Goal: Information Seeking & Learning: Learn about a topic

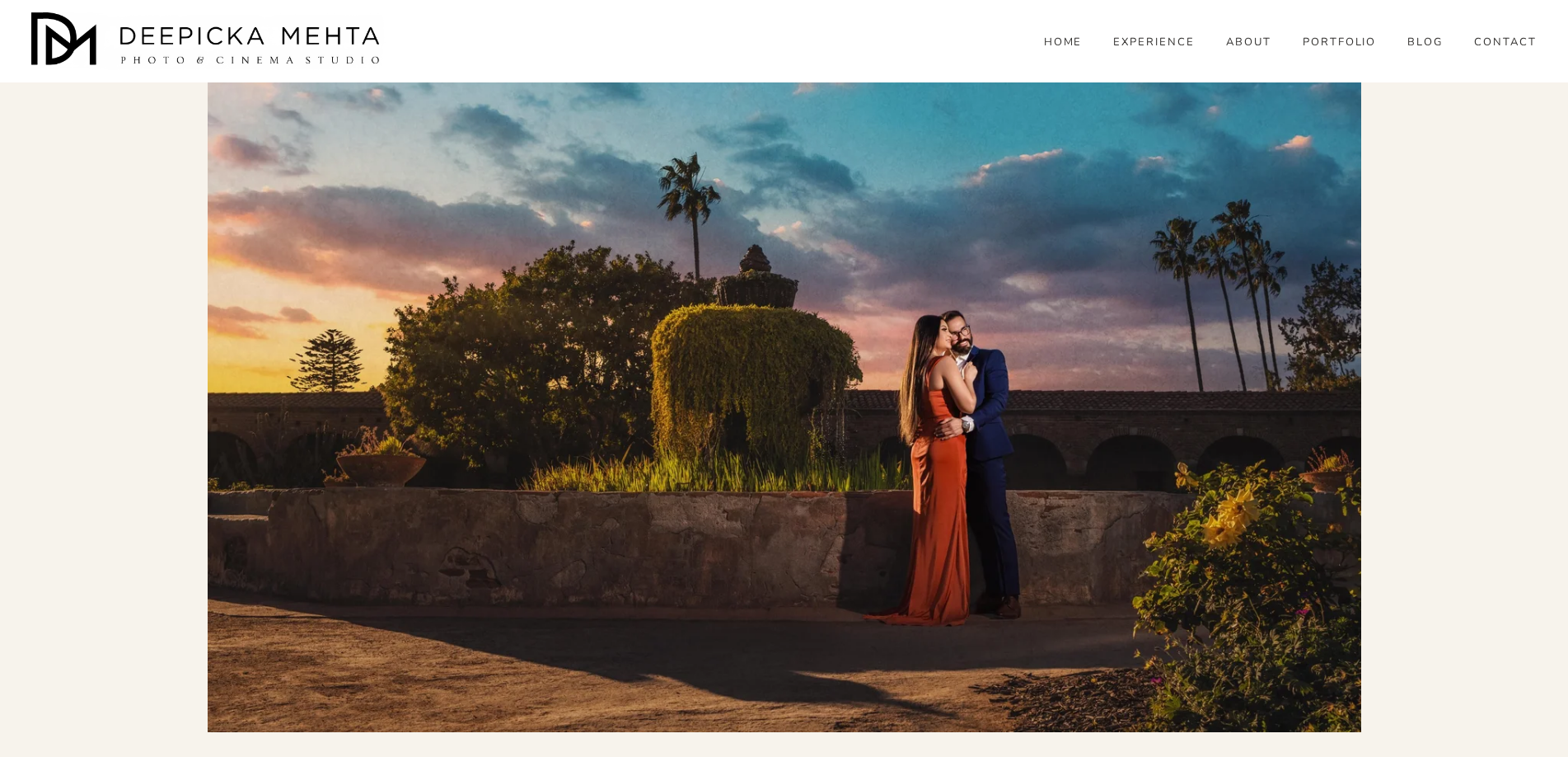
scroll to position [6340, 0]
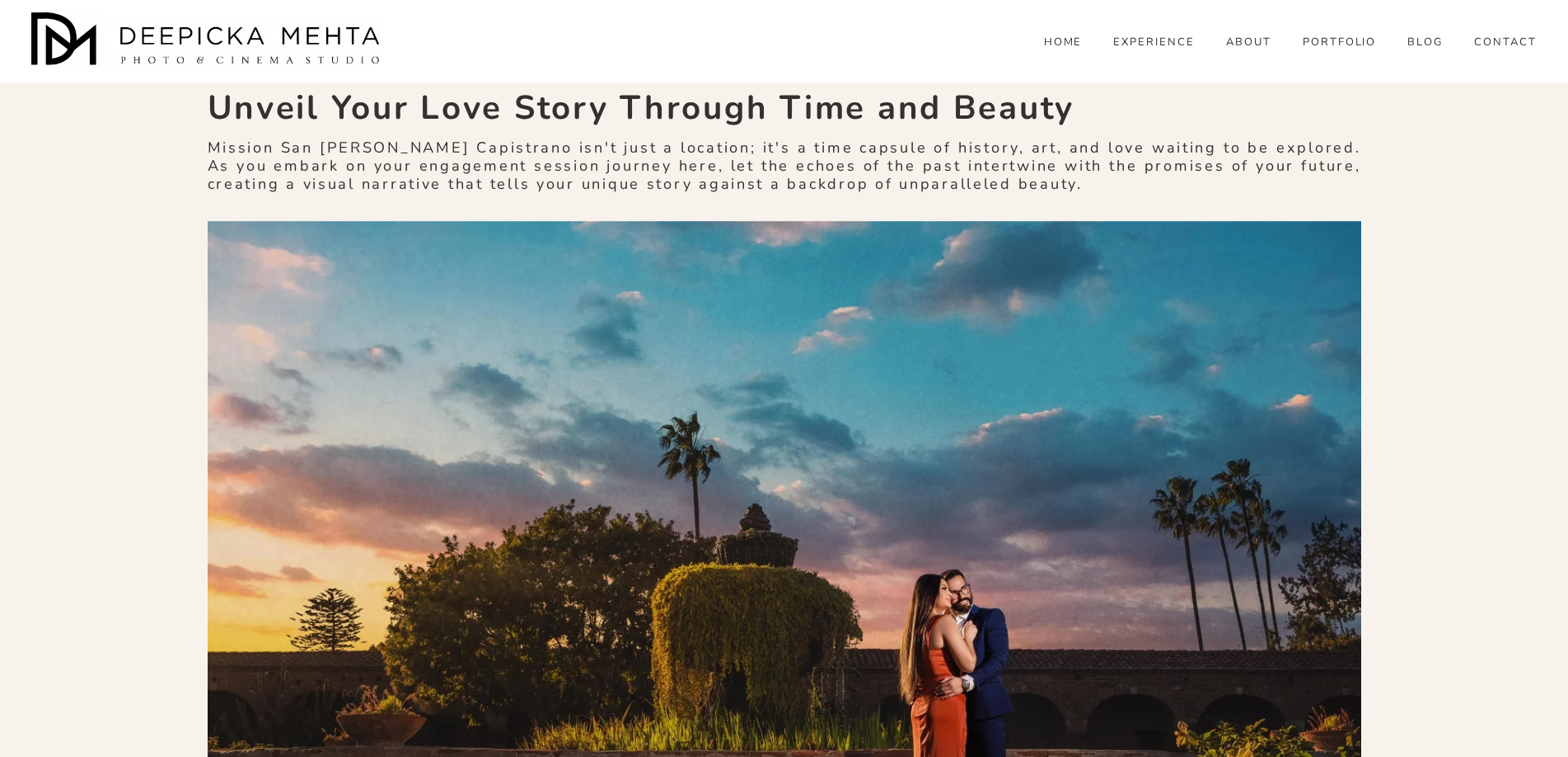
click at [0, 0] on span "ENGAGEMENT" at bounding box center [0, 0] width 0 height 0
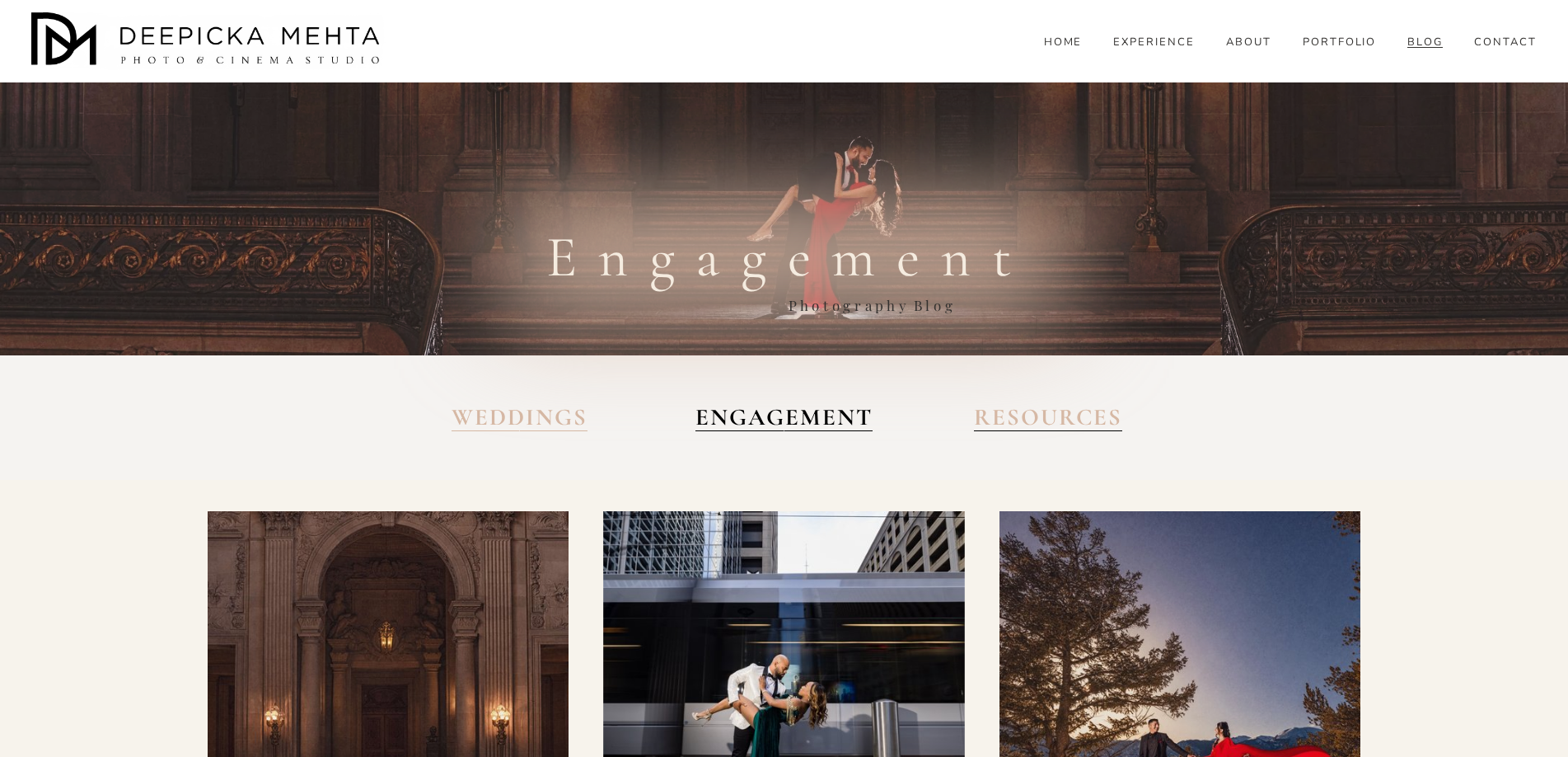
scroll to position [660, 0]
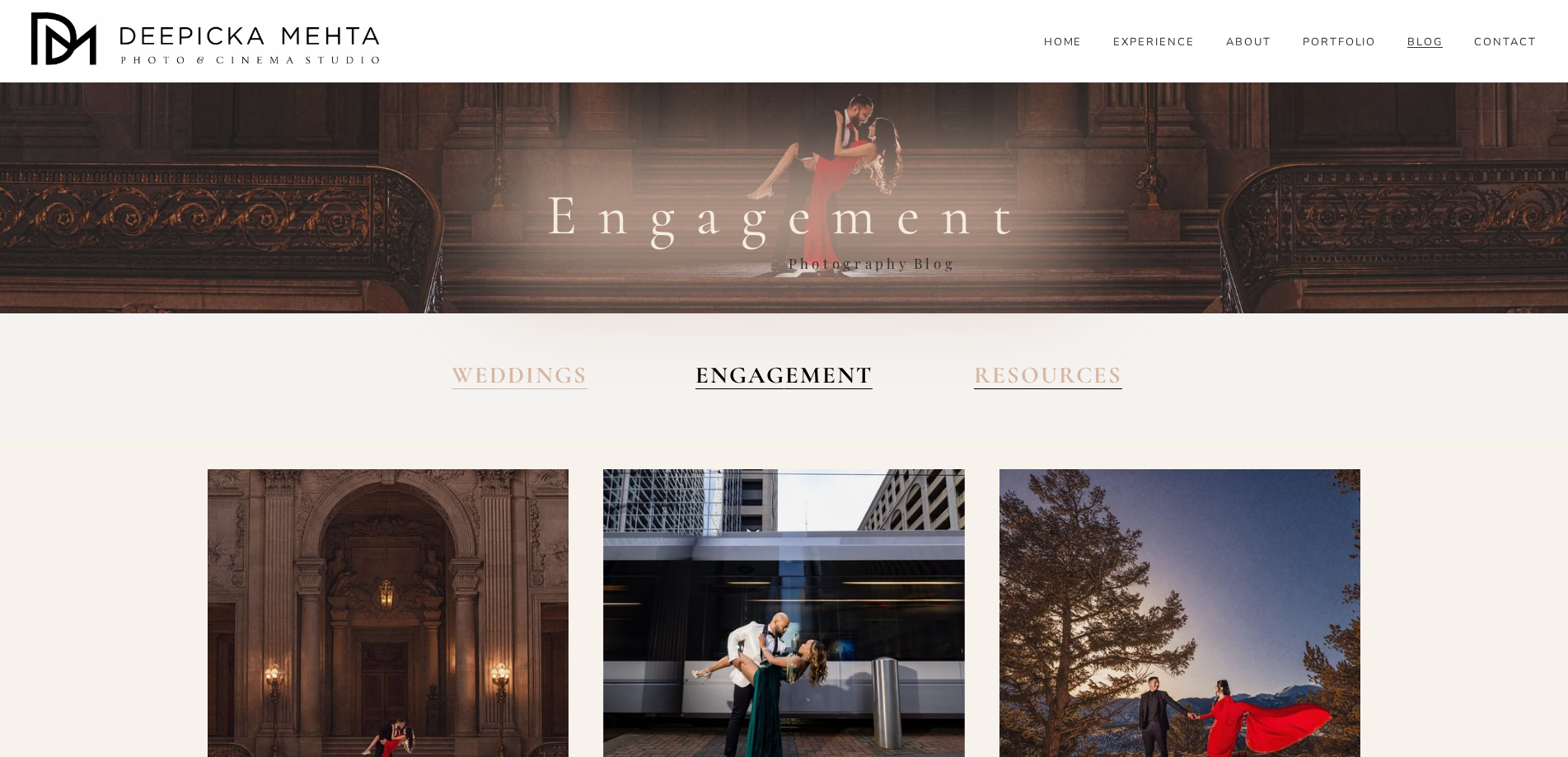
click at [434, 469] on div at bounding box center [388, 650] width 362 height 362
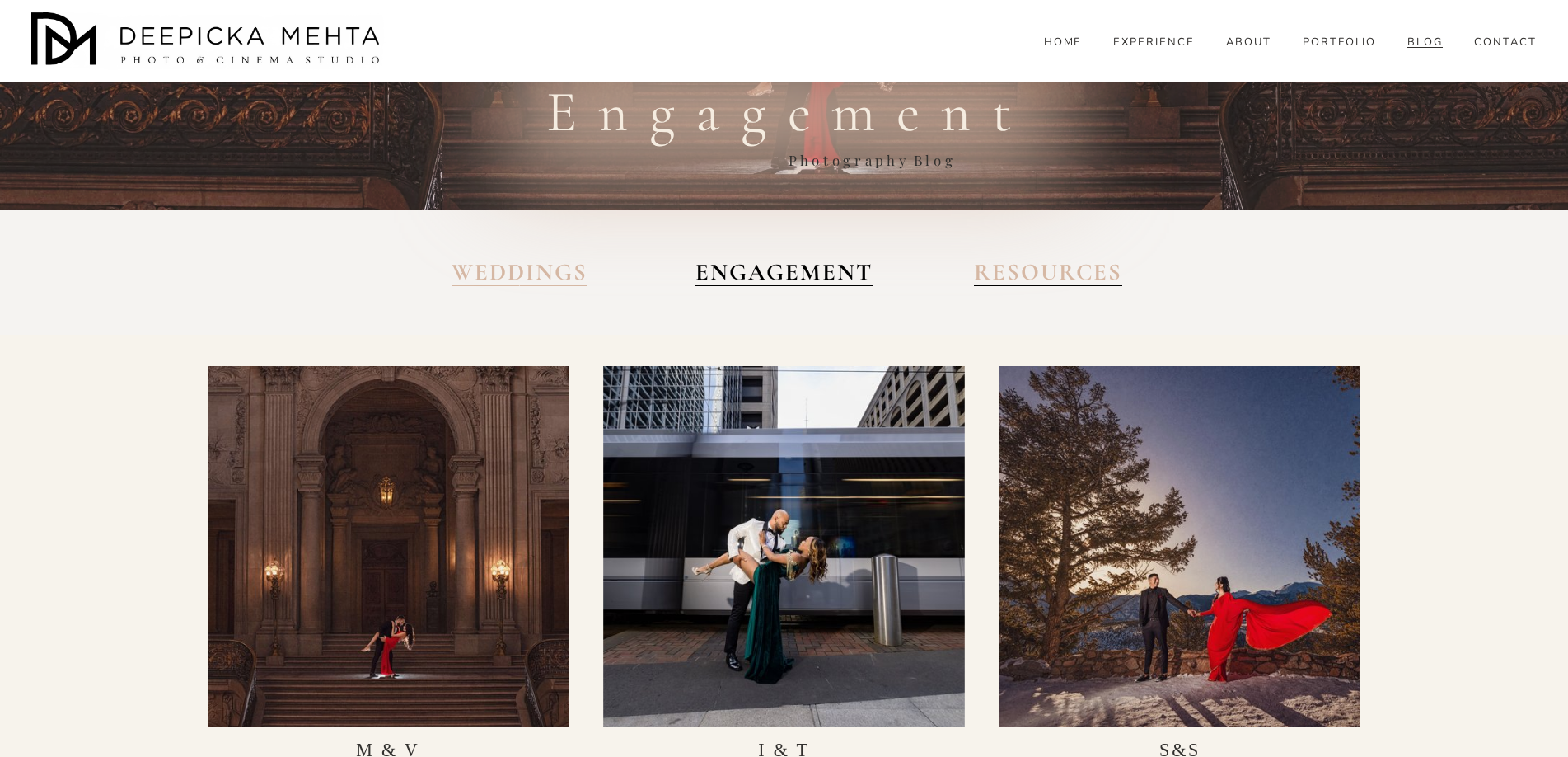
scroll to position [906, 0]
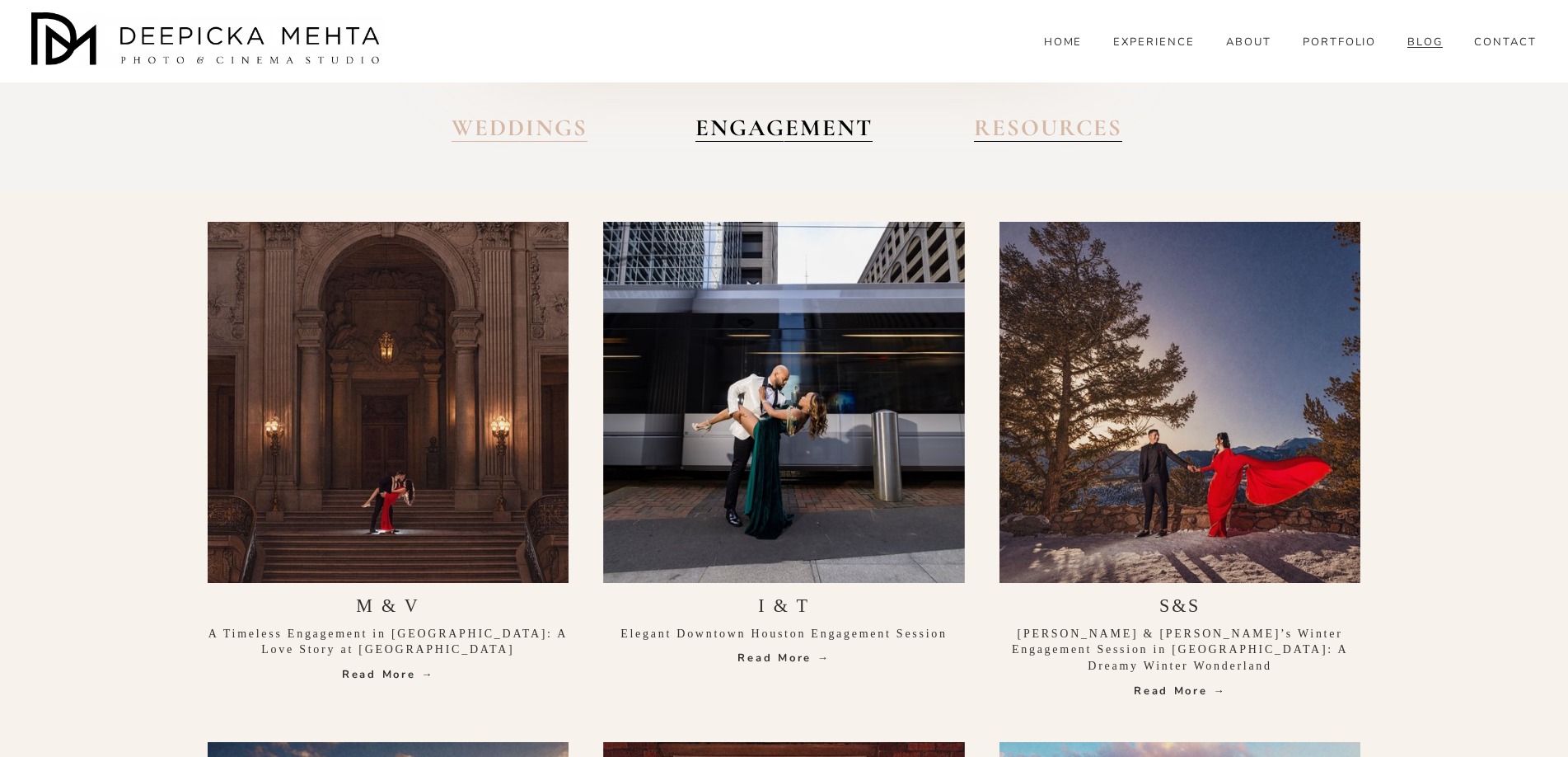
click at [388, 666] on link "Read More →" at bounding box center [388, 673] width 362 height 17
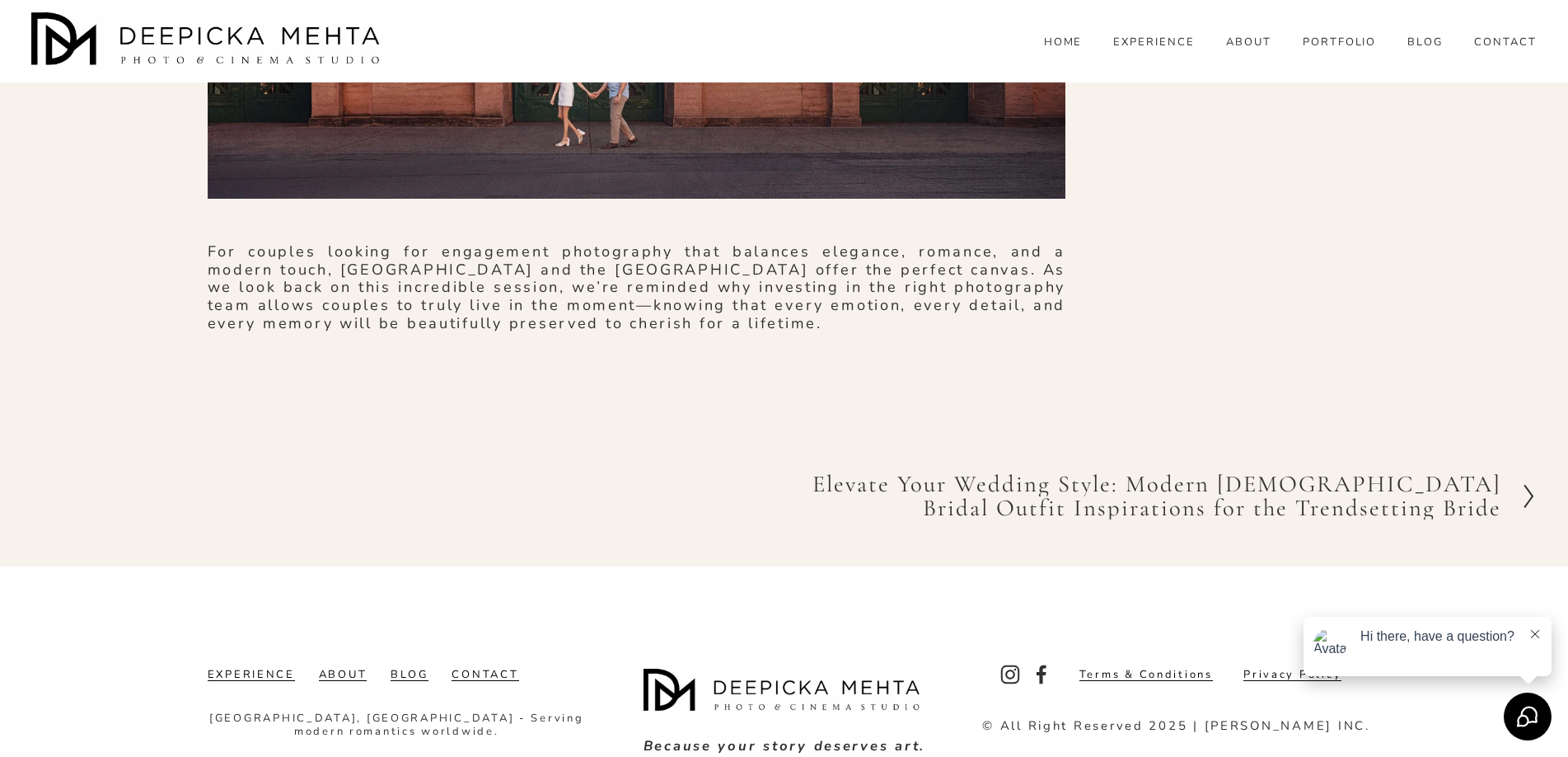
scroll to position [13196, 0]
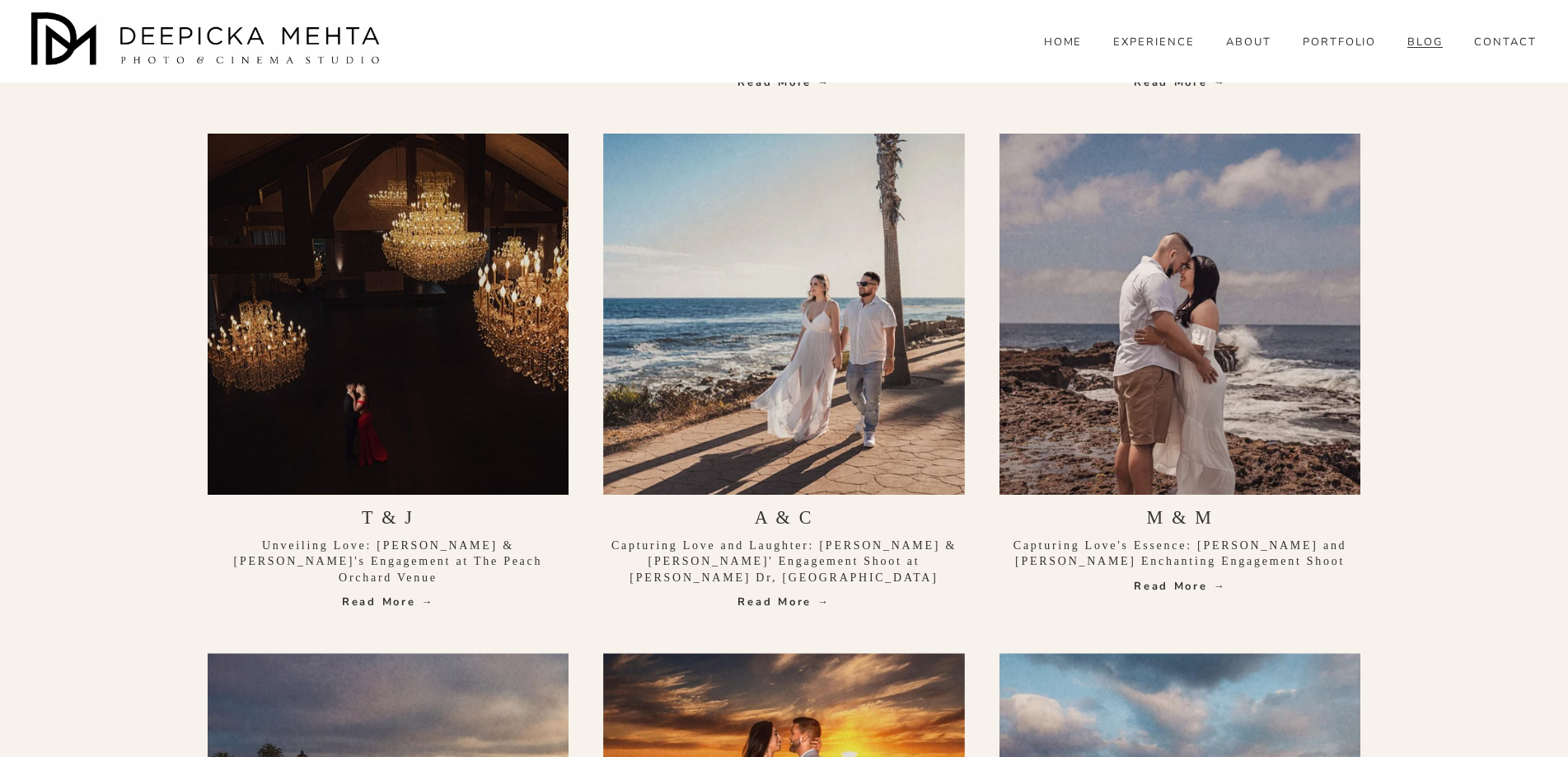
scroll to position [2143, 0]
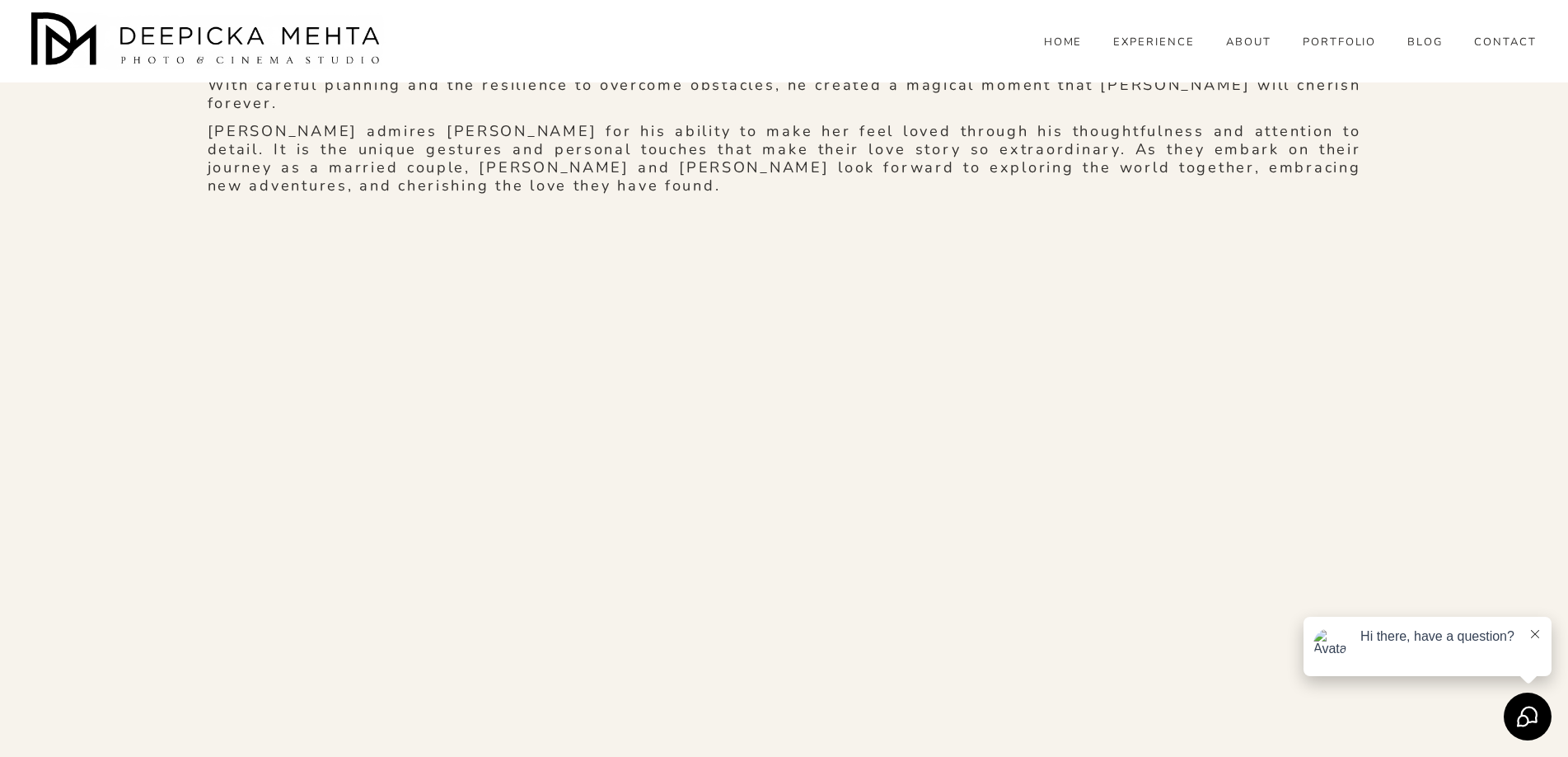
scroll to position [2802, 0]
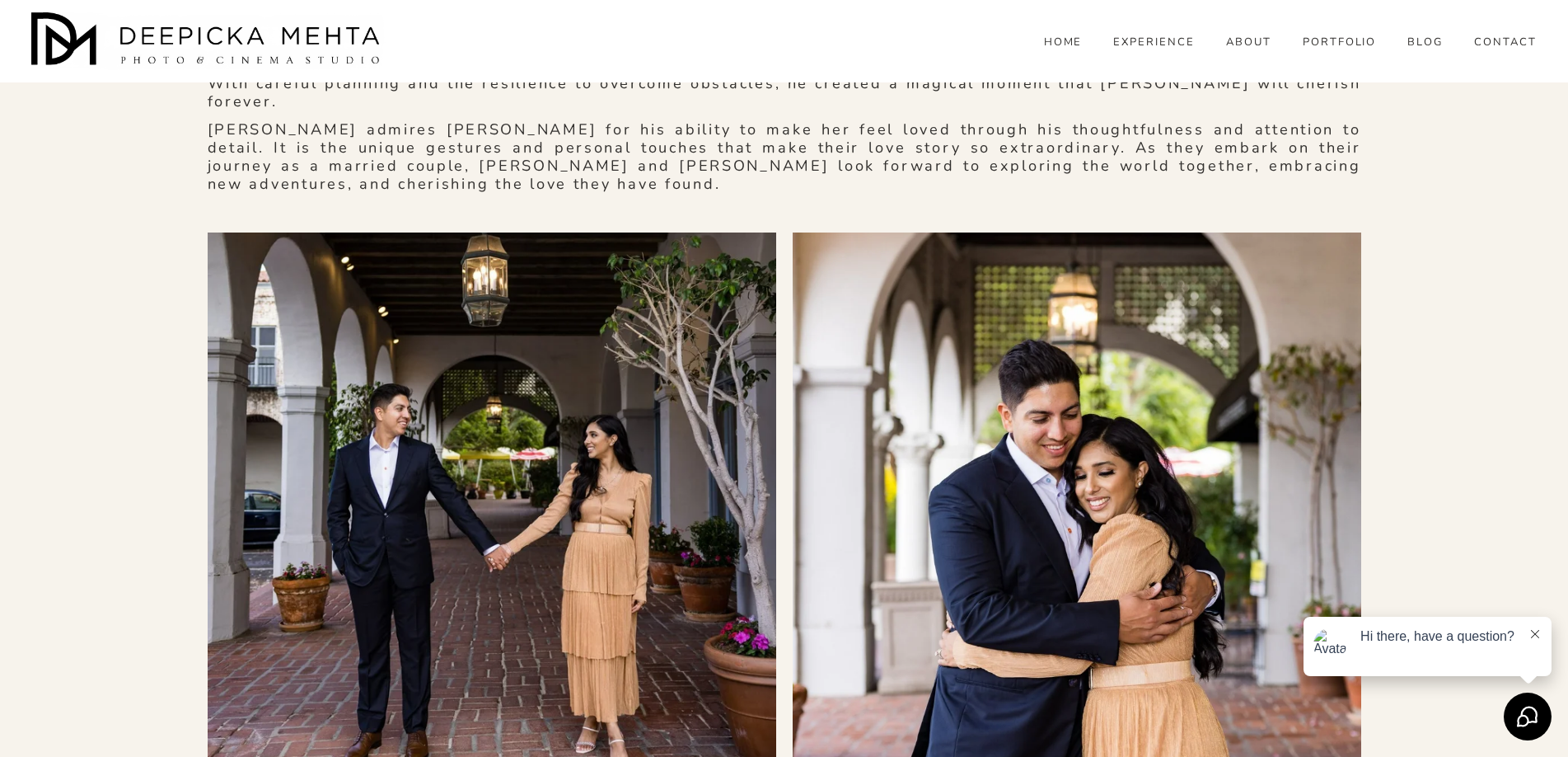
click at [1532, 630] on icon at bounding box center [1536, 633] width 8 height 8
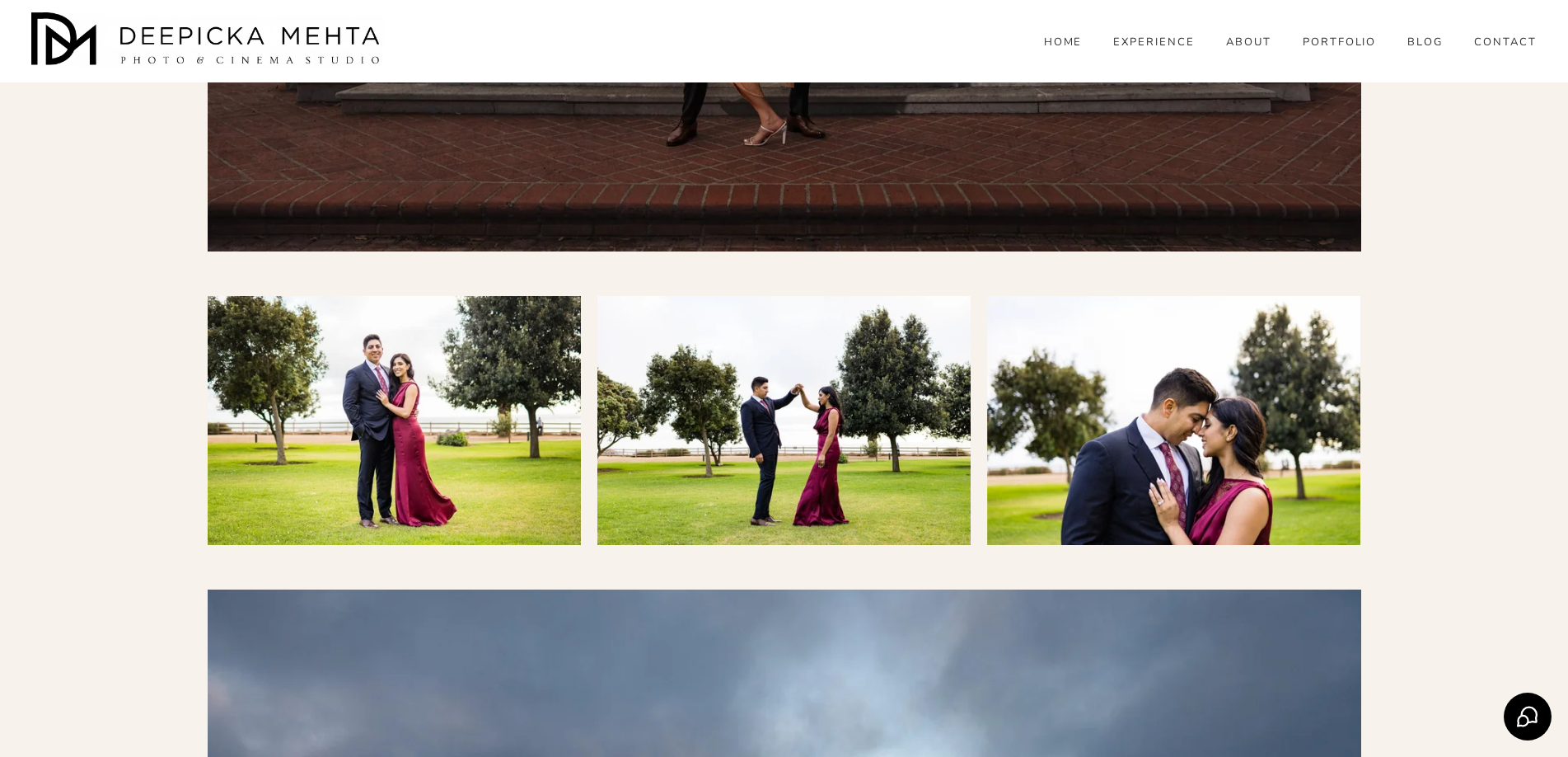
scroll to position [4734, 0]
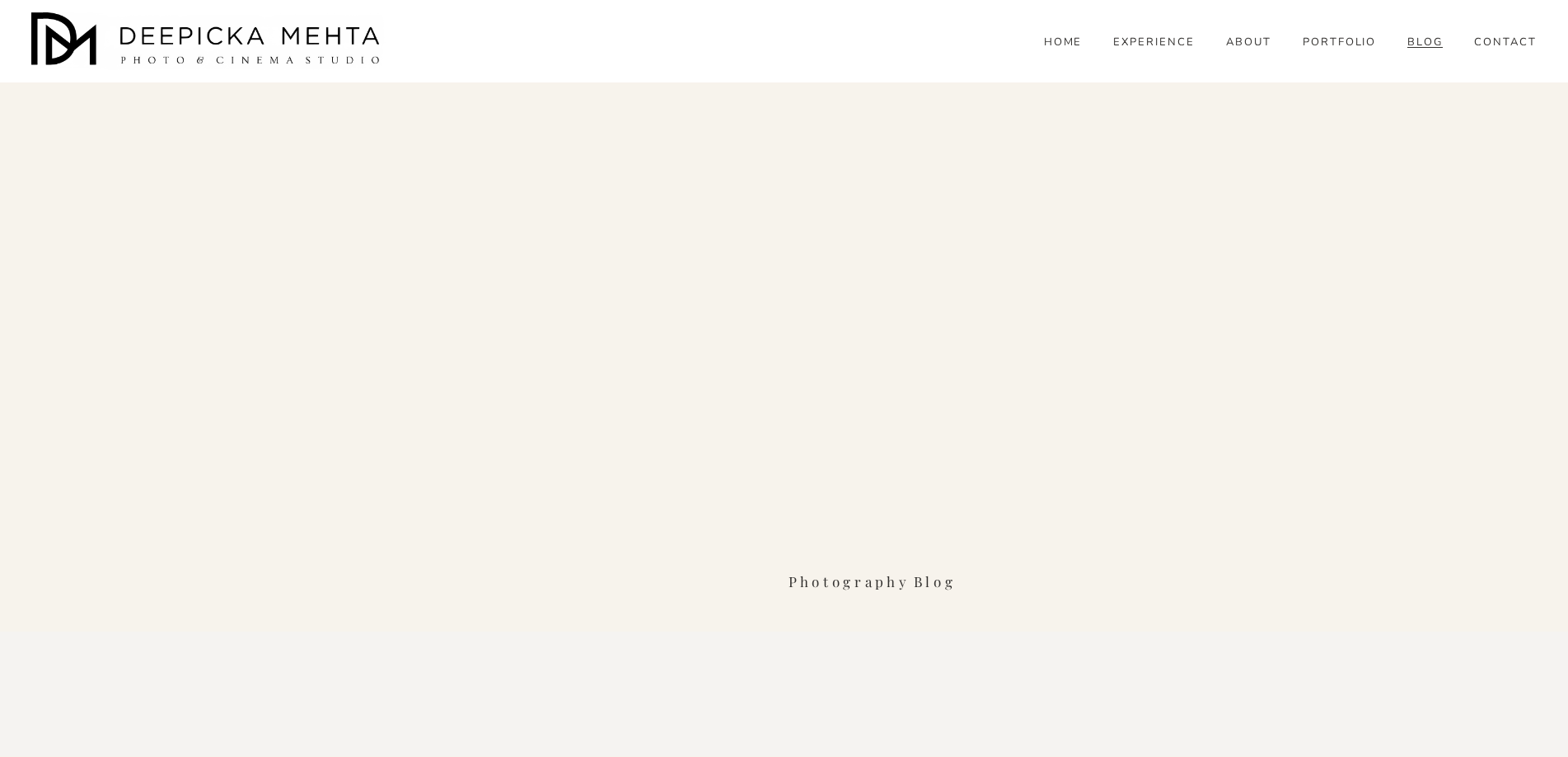
scroll to position [2143, 0]
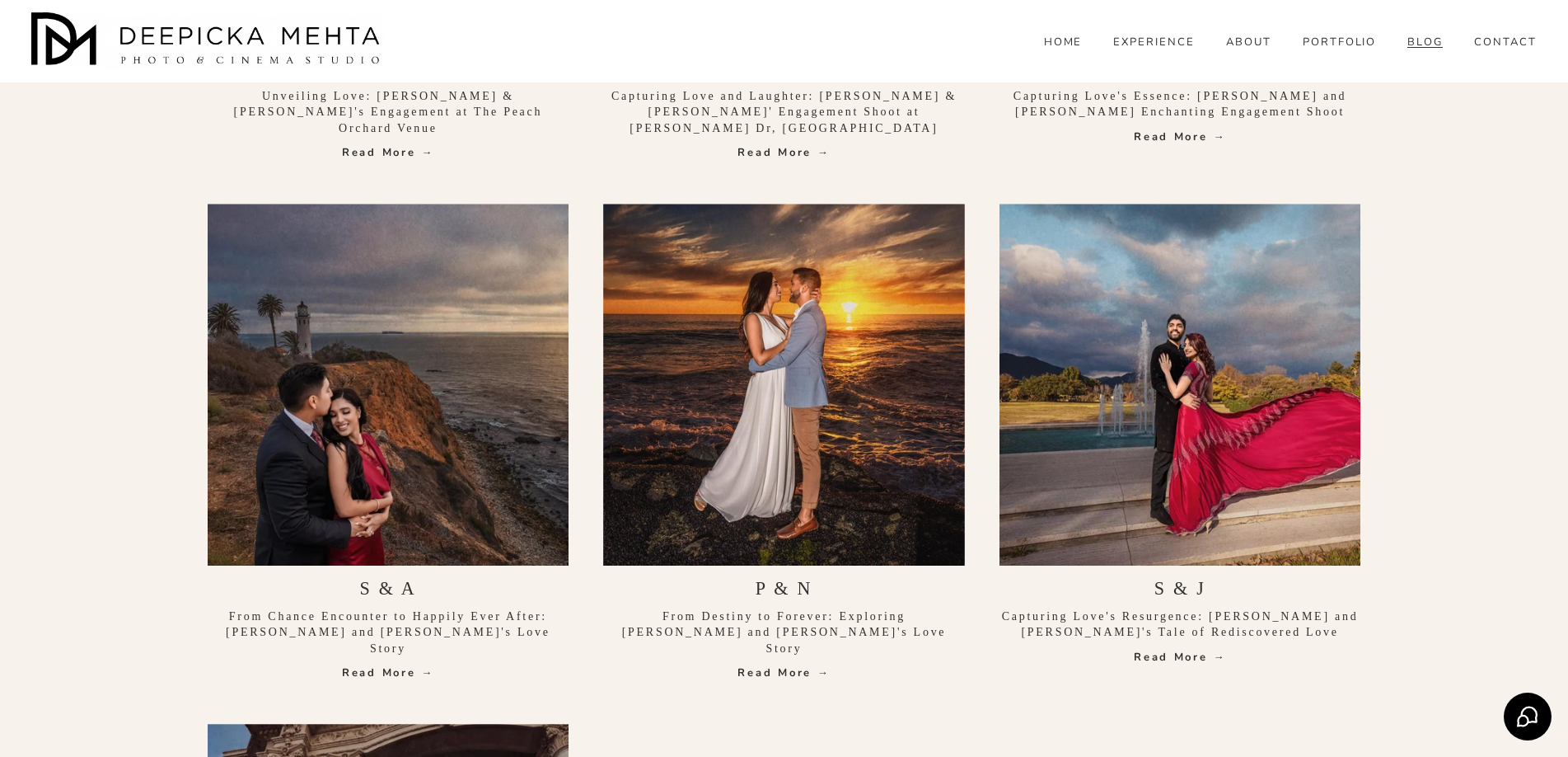
click at [1179, 649] on link "Read More →" at bounding box center [1181, 657] width 362 height 17
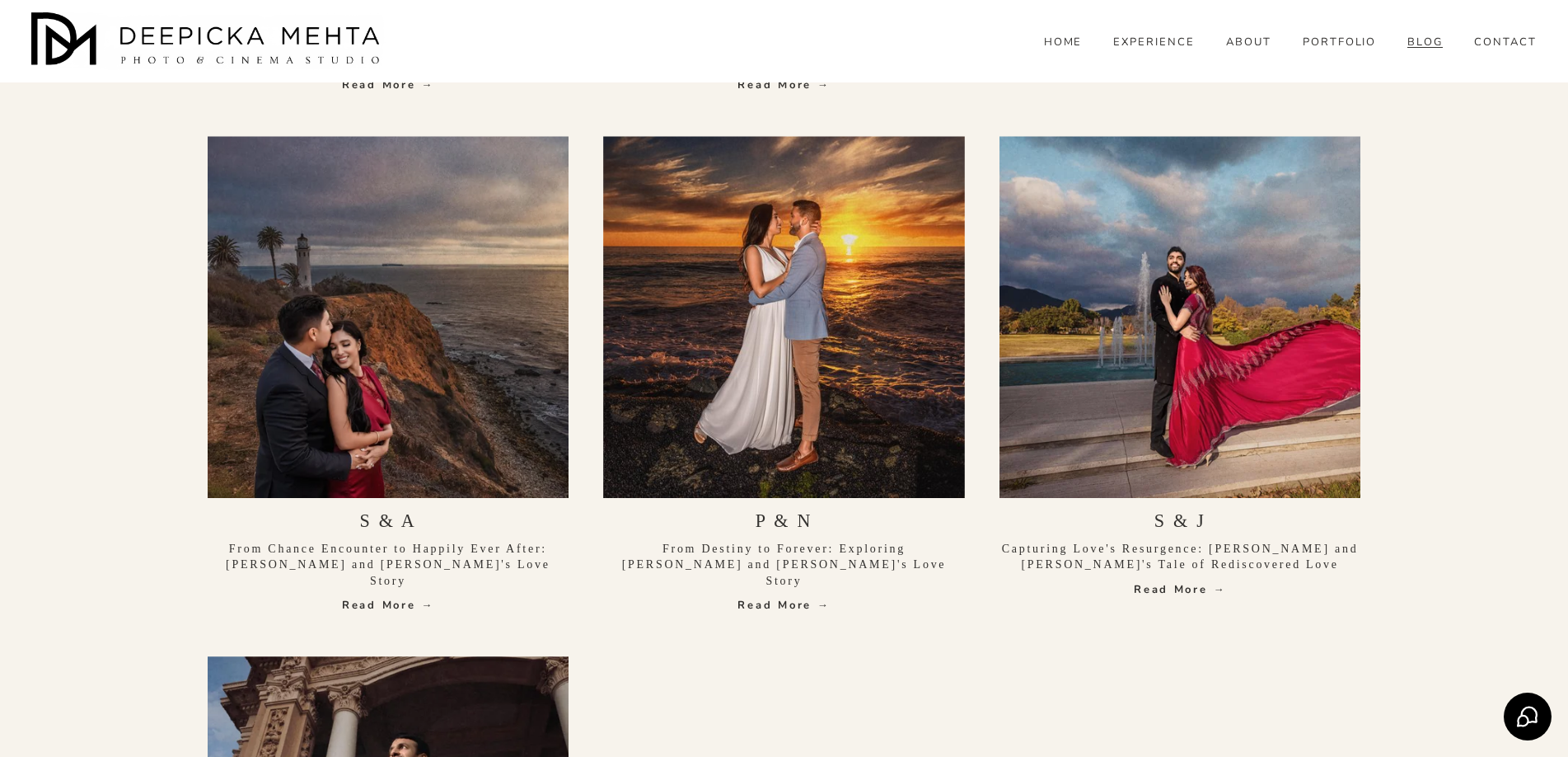
scroll to position [2305, 0]
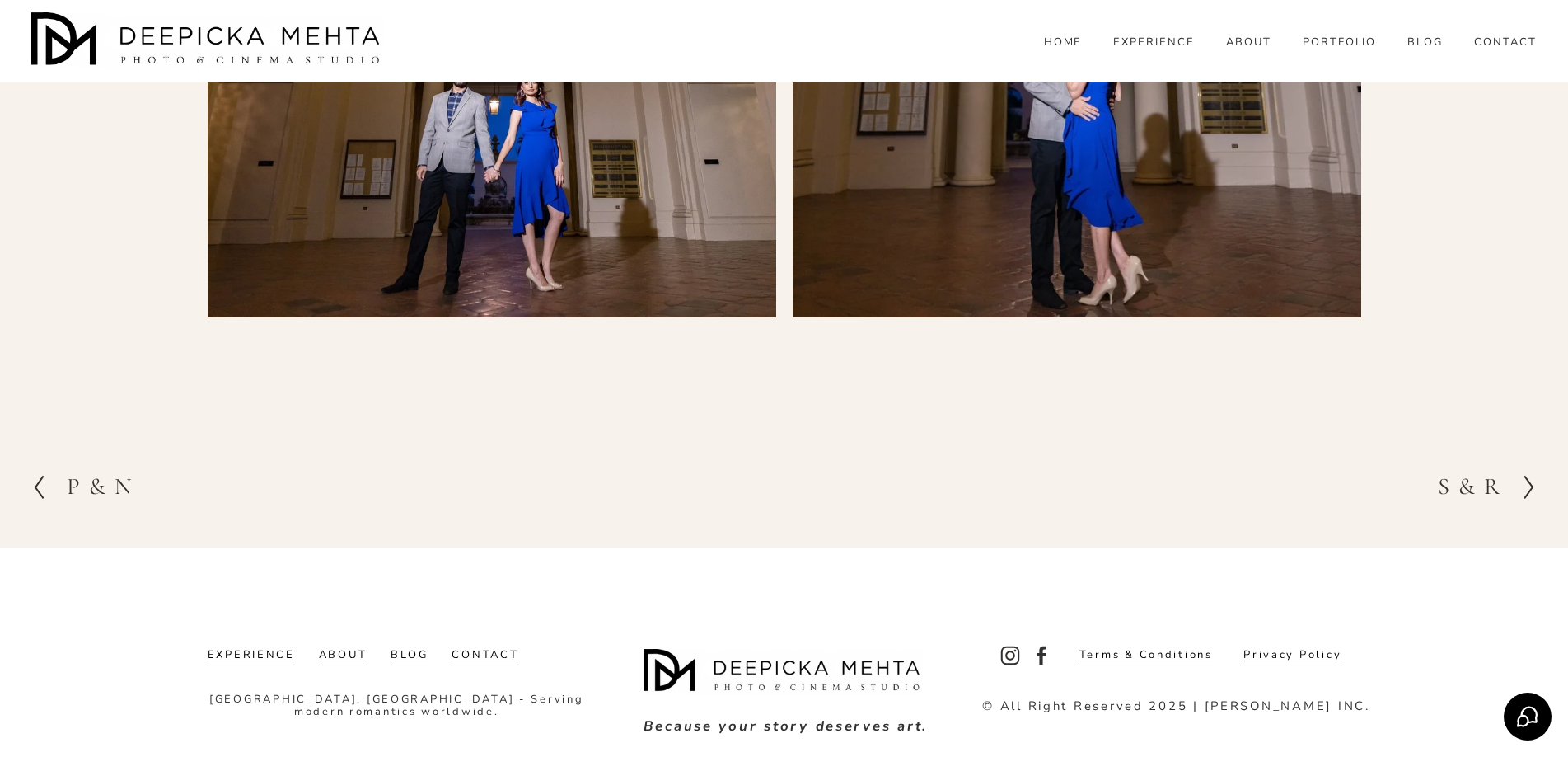
scroll to position [7054, 0]
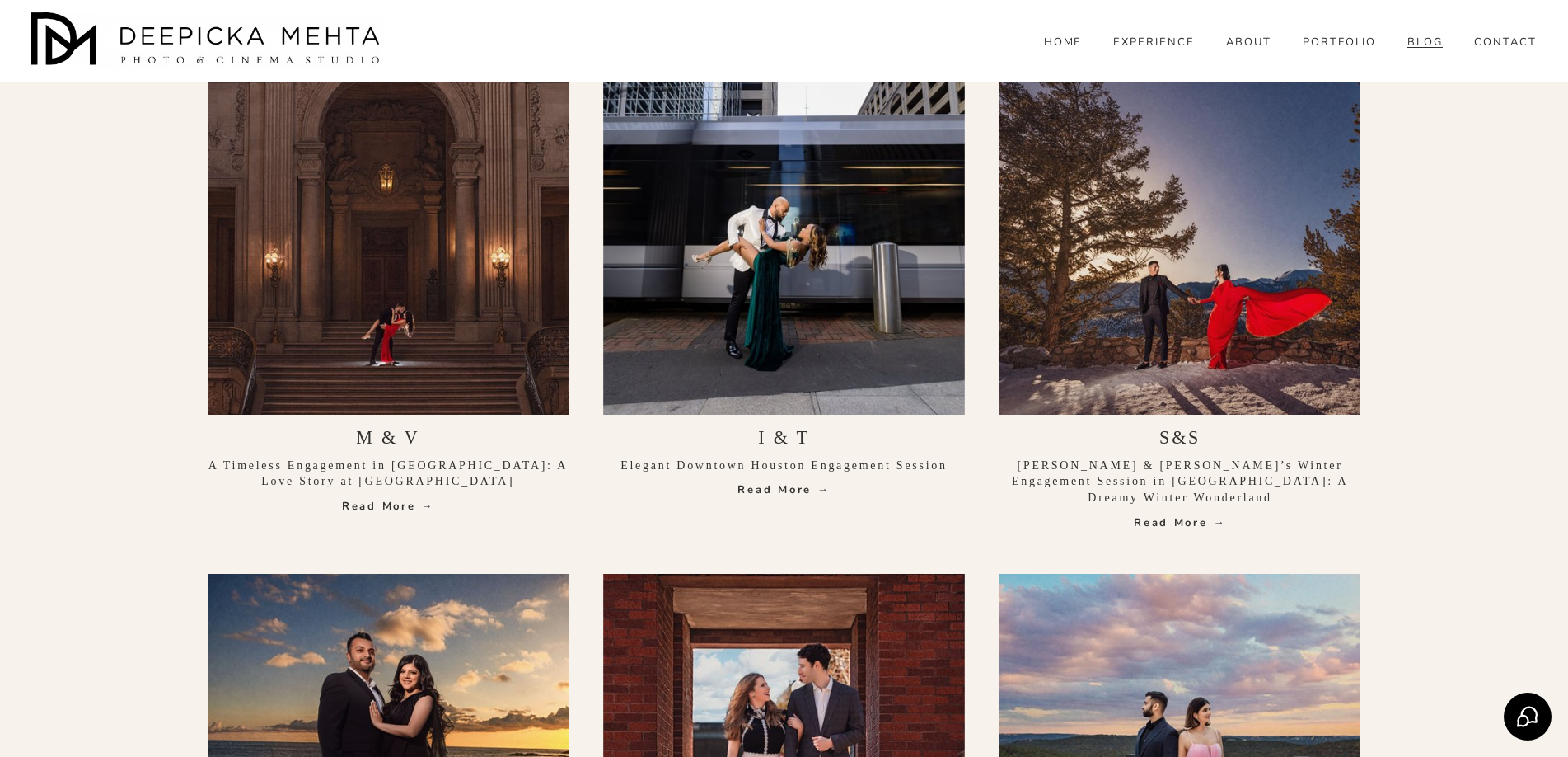
scroll to position [577, 0]
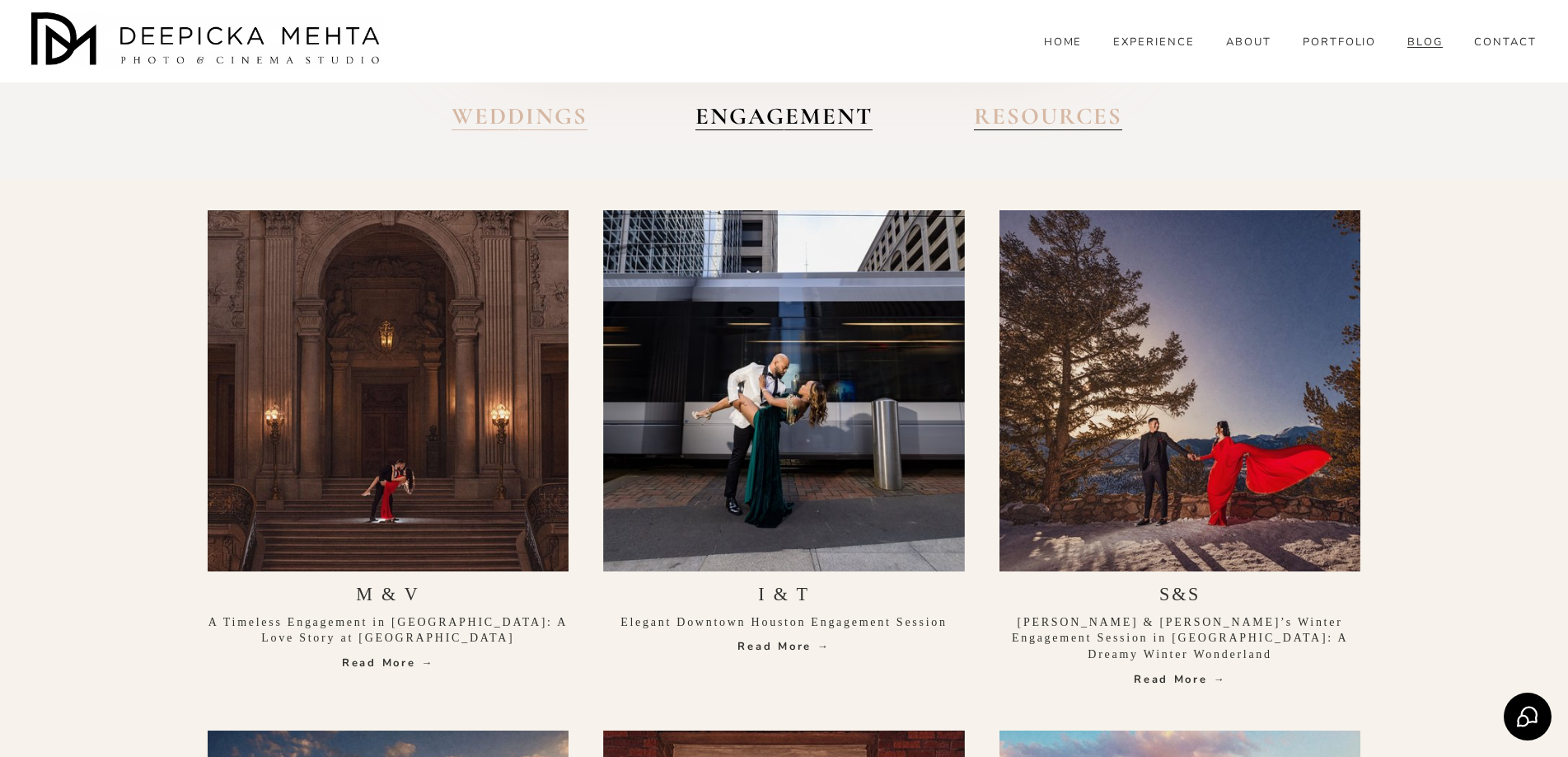
click at [1186, 600] on link "S&S" at bounding box center [1181, 594] width 41 height 21
